Goal: Find contact information: Find contact information

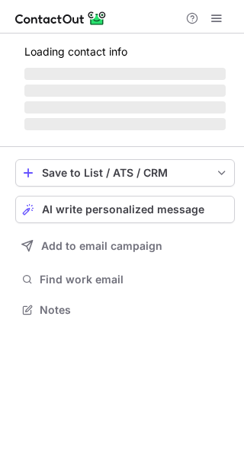
scroll to position [318, 244]
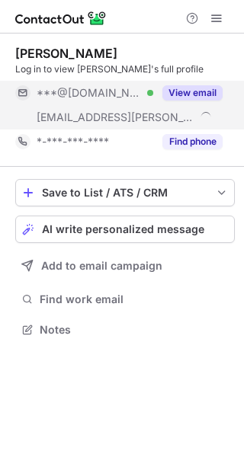
click at [190, 90] on button "View email" at bounding box center [192, 92] width 60 height 15
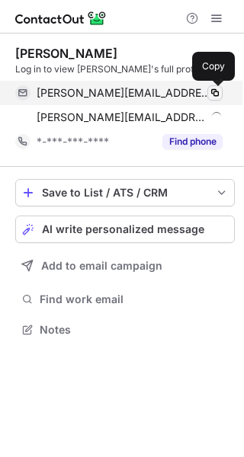
click at [210, 97] on span at bounding box center [215, 93] width 12 height 12
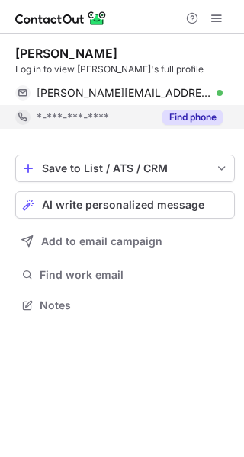
scroll to position [294, 244]
click at [186, 118] on button "Find phone" at bounding box center [192, 117] width 60 height 15
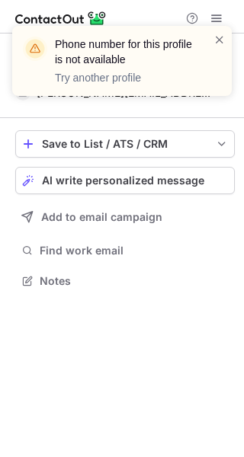
scroll to position [270, 244]
